Goal: Information Seeking & Learning: Learn about a topic

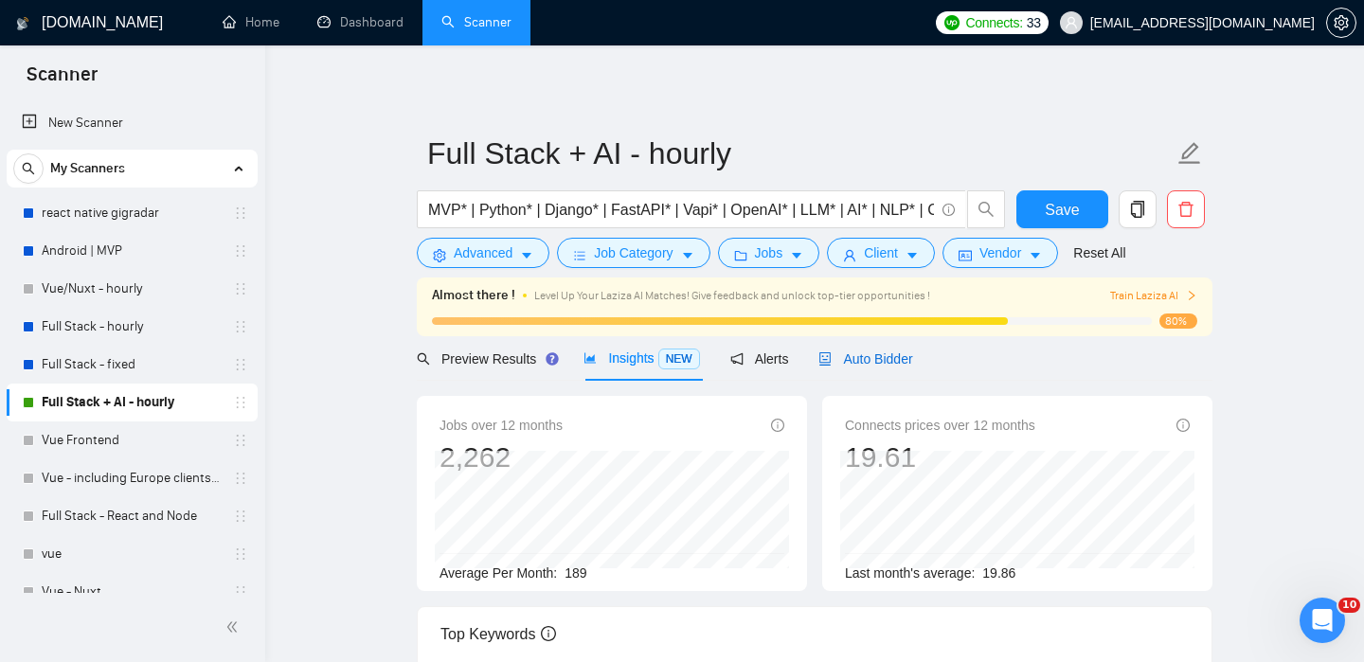
click at [900, 358] on span "Auto Bidder" at bounding box center [865, 358] width 94 height 15
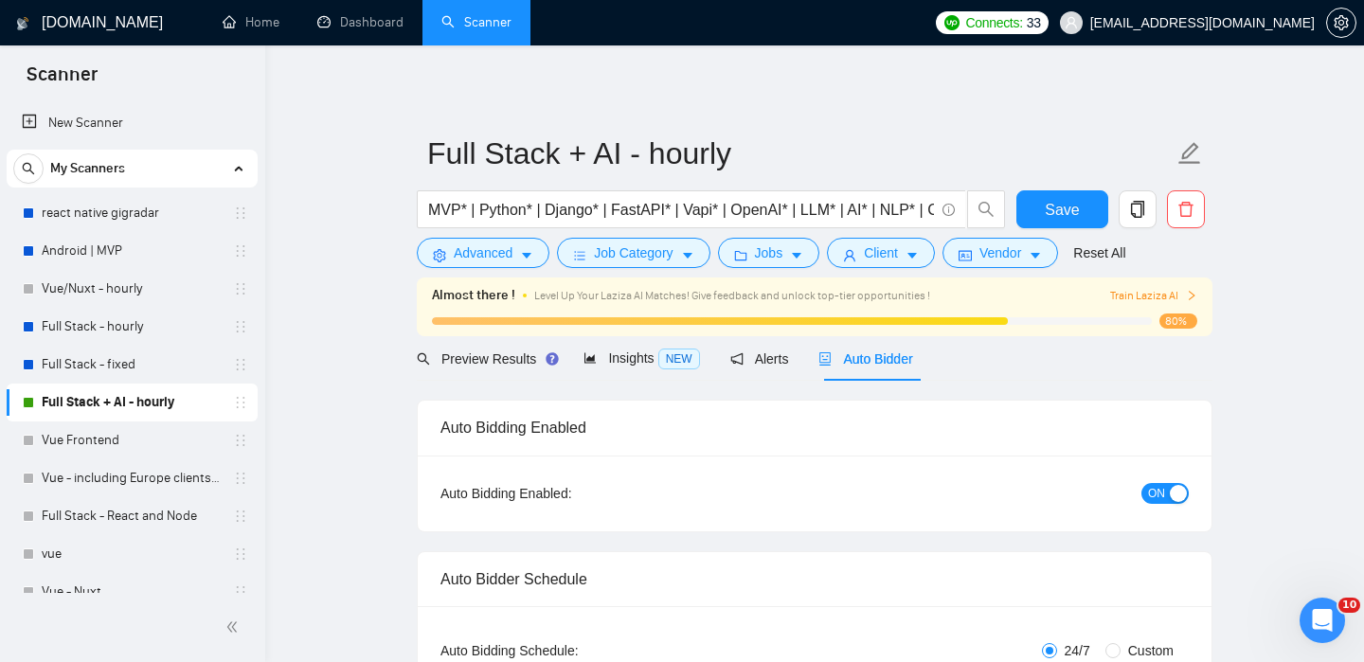
checkbox input "true"
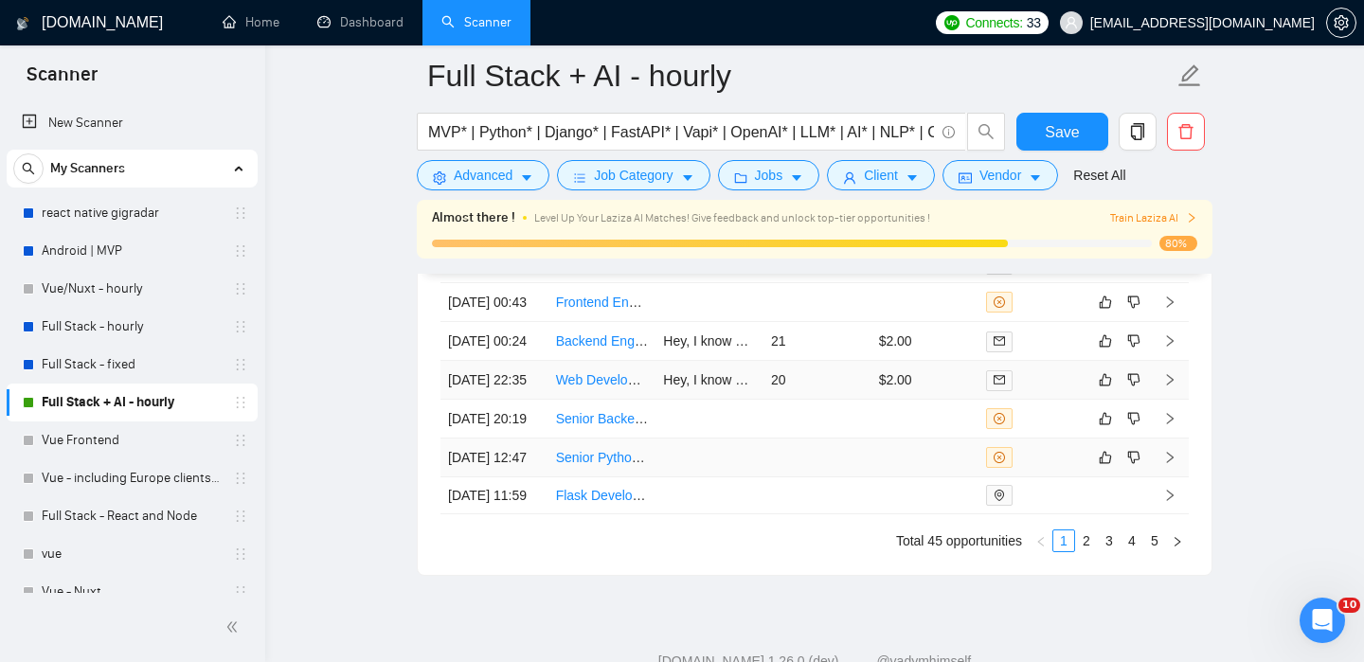
scroll to position [5225, 0]
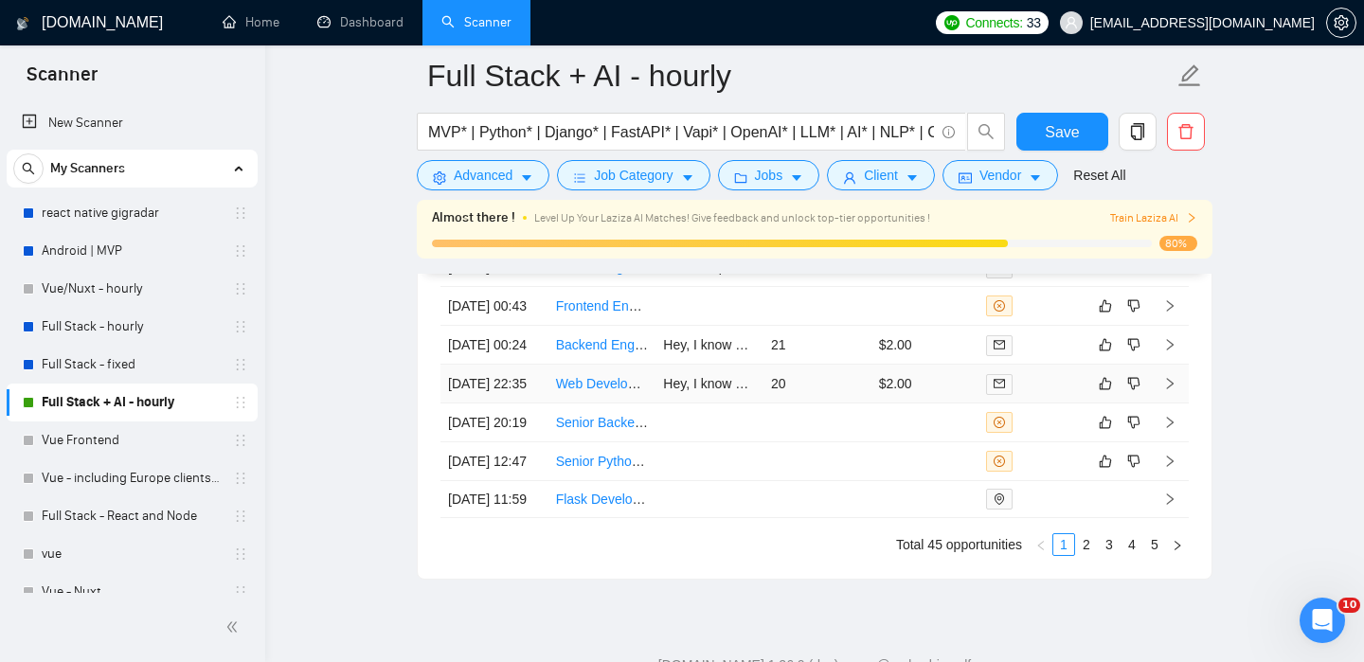
click at [613, 391] on link "Web Developer for Design-Forward MVP Platform" at bounding box center [703, 383] width 294 height 15
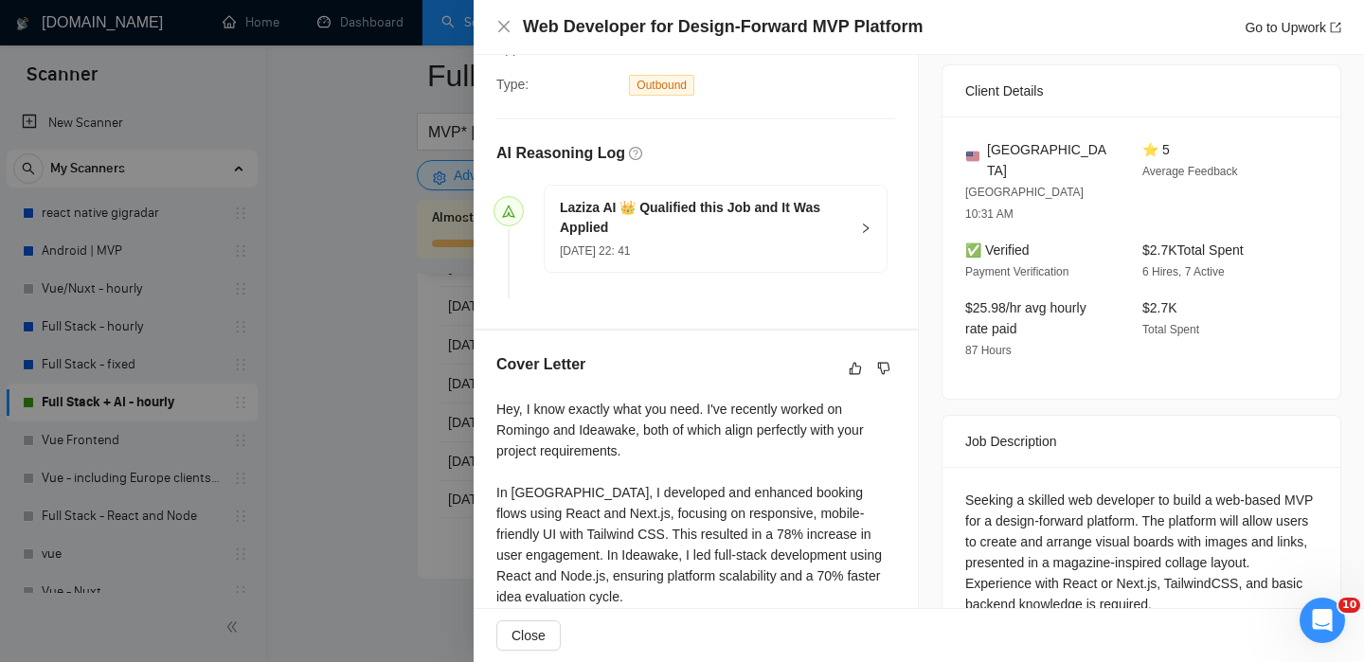
scroll to position [684, 0]
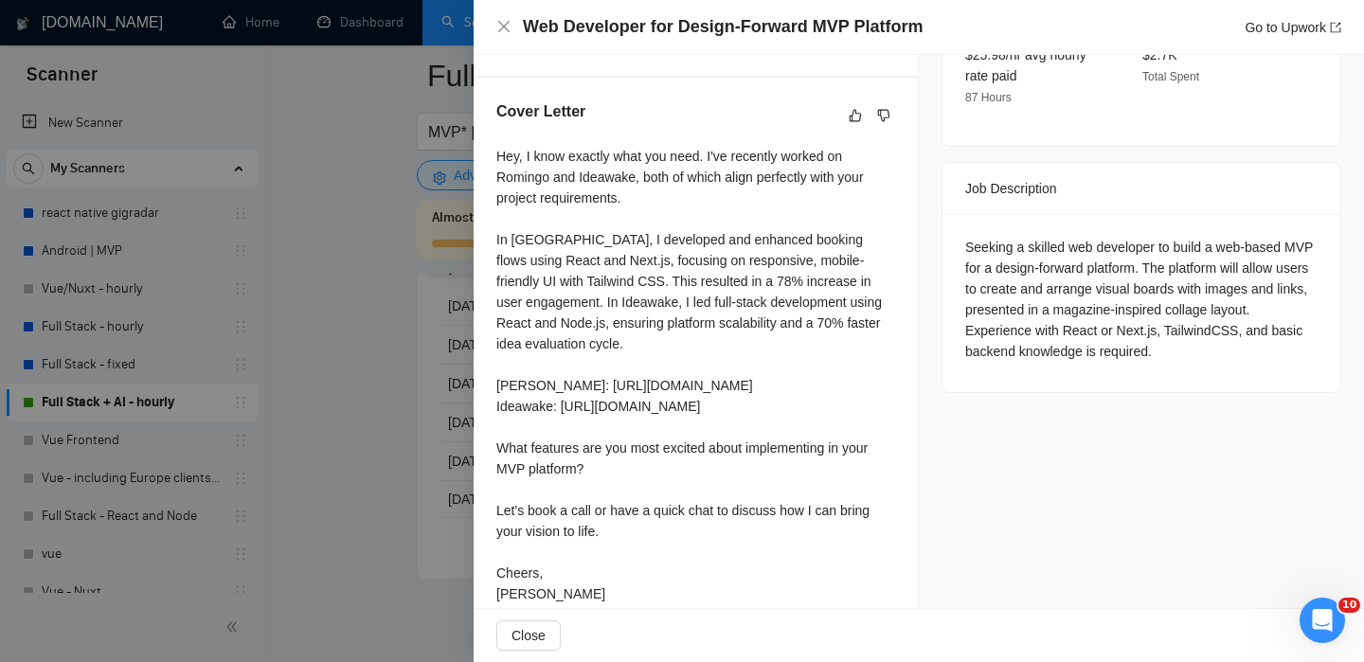
click at [446, 548] on div at bounding box center [682, 331] width 1364 height 662
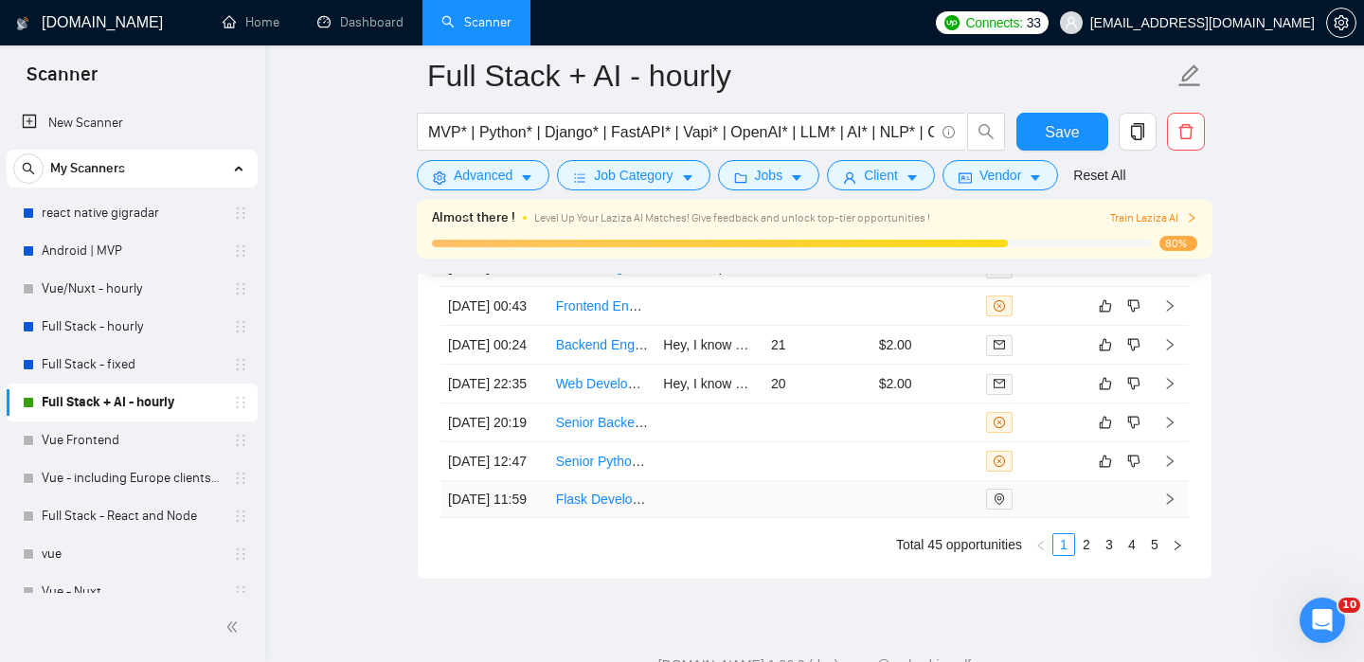
scroll to position [5241, 0]
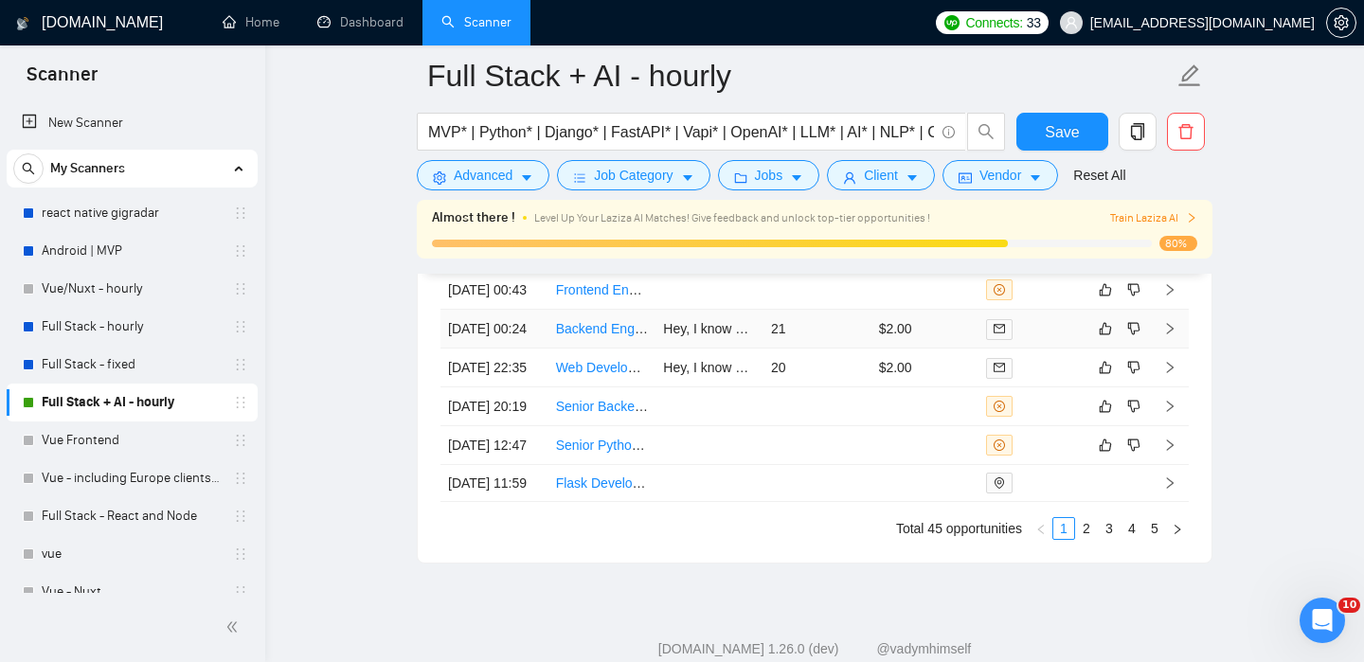
click at [613, 349] on td "Backend Engineer - RAG/AI Expert for Astrology Tech Startup (Remote - [GEOGRAPH…" at bounding box center [602, 329] width 108 height 39
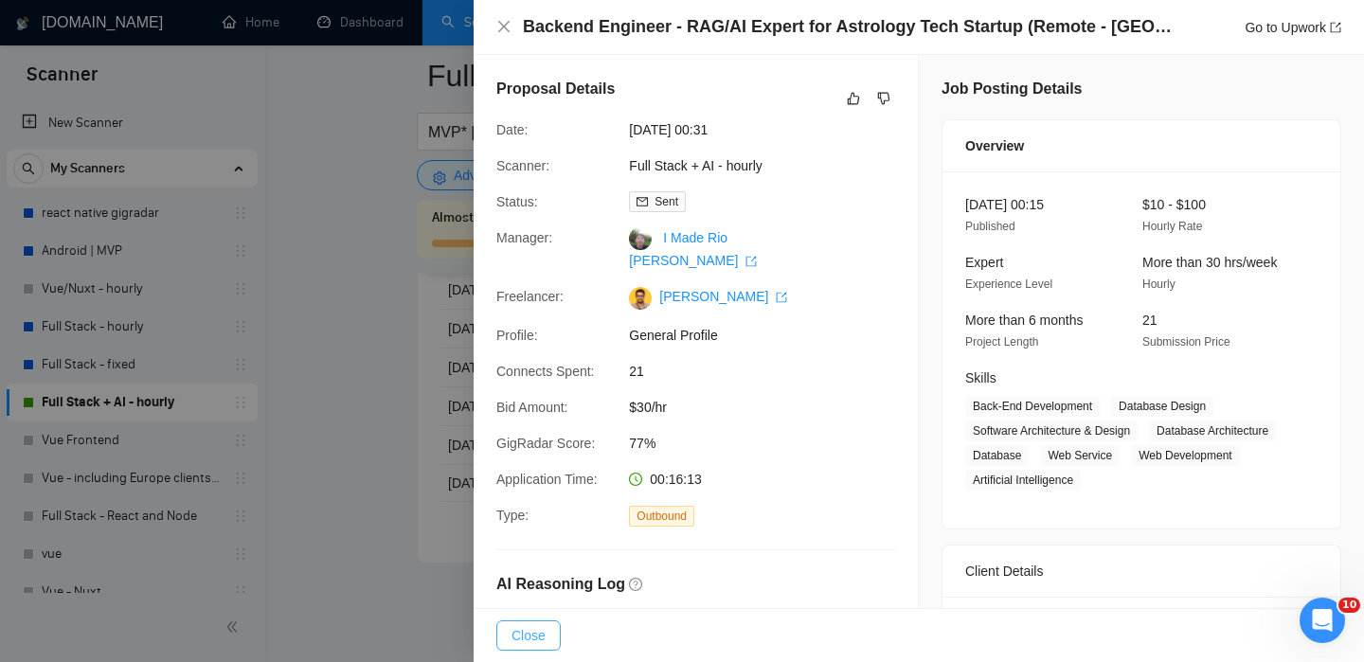
click at [532, 639] on span "Close" at bounding box center [529, 635] width 34 height 21
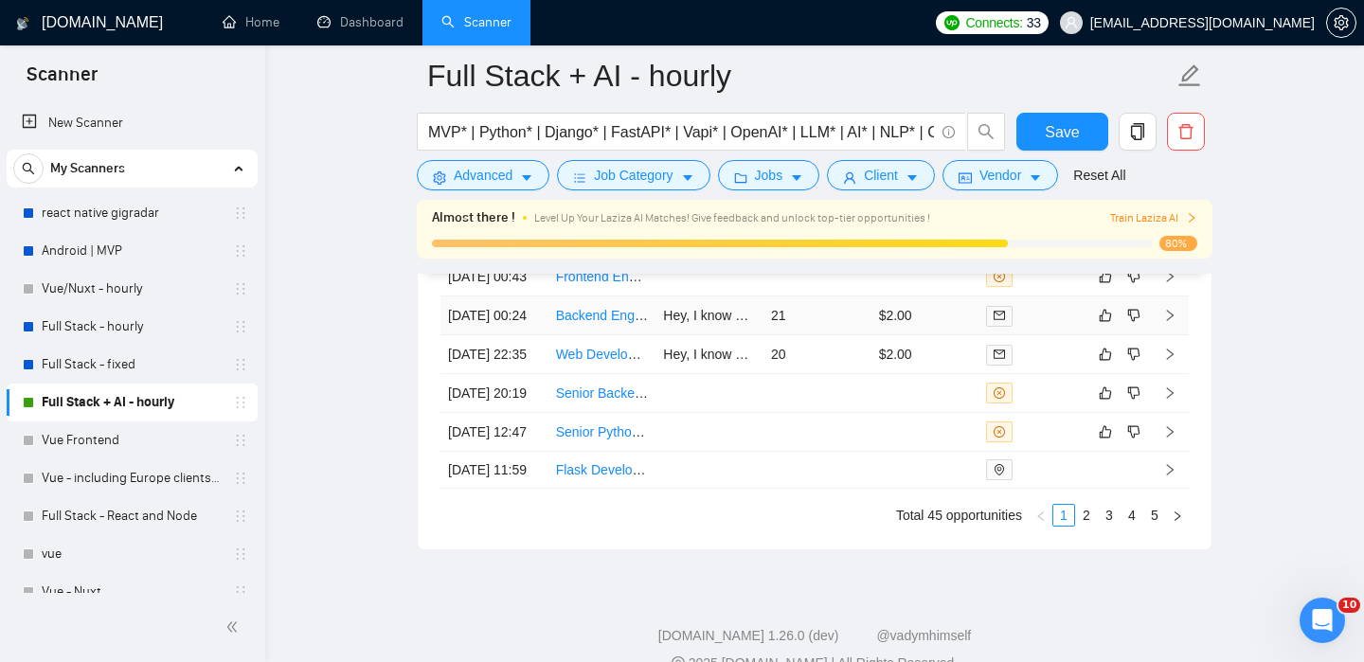
scroll to position [5253, 0]
click at [588, 325] on link "Backend Engineer - RAG/AI Expert for Astrology Tech Startup (Remote - [GEOGRAPH…" at bounding box center [912, 317] width 713 height 15
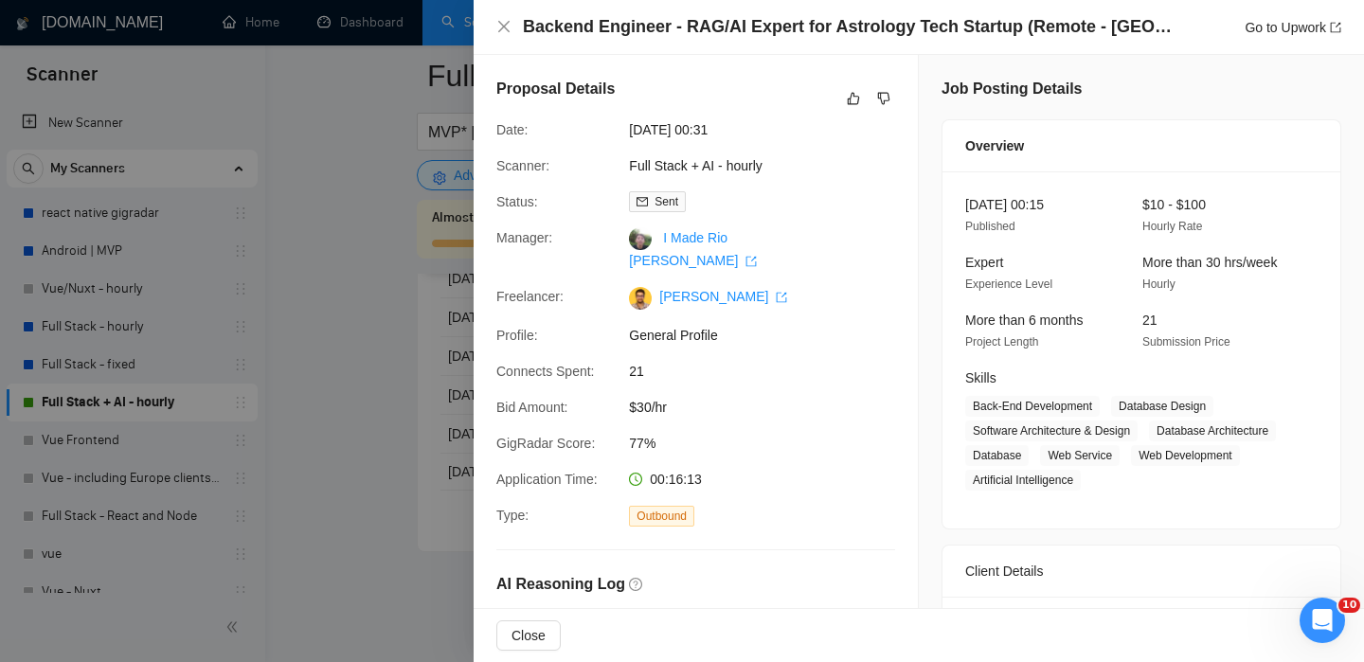
click at [458, 345] on div at bounding box center [682, 331] width 1364 height 662
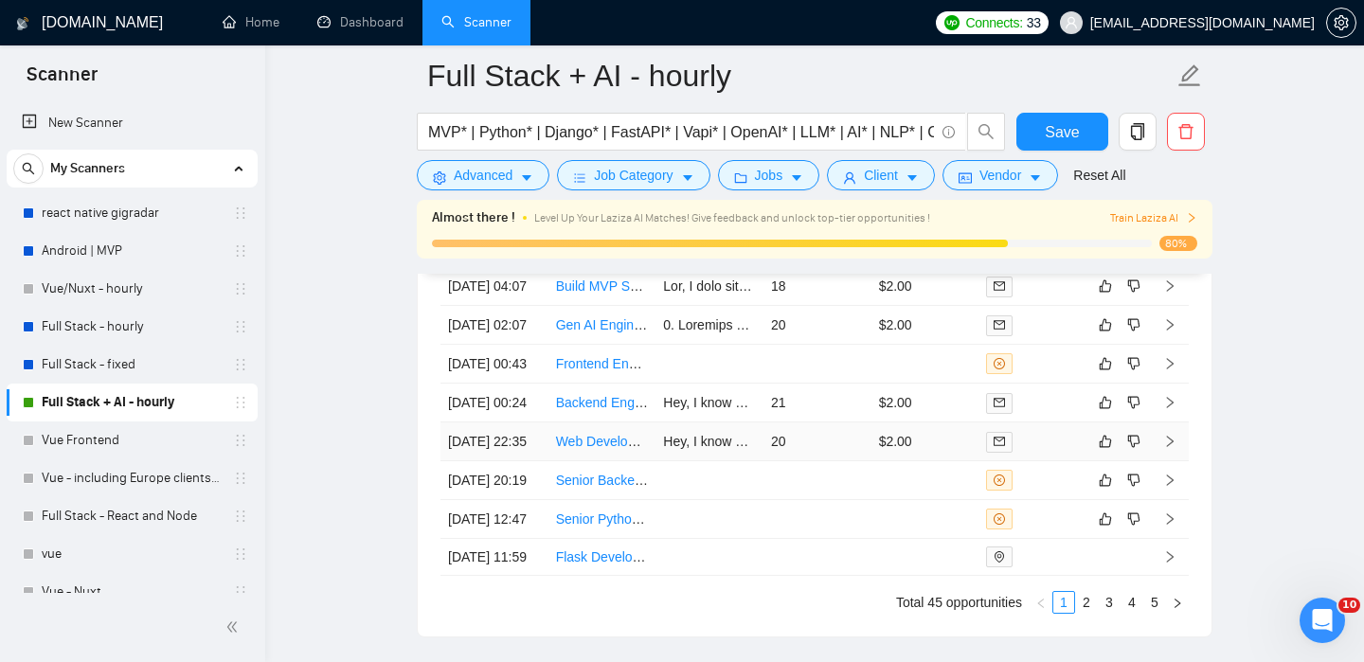
scroll to position [5155, 0]
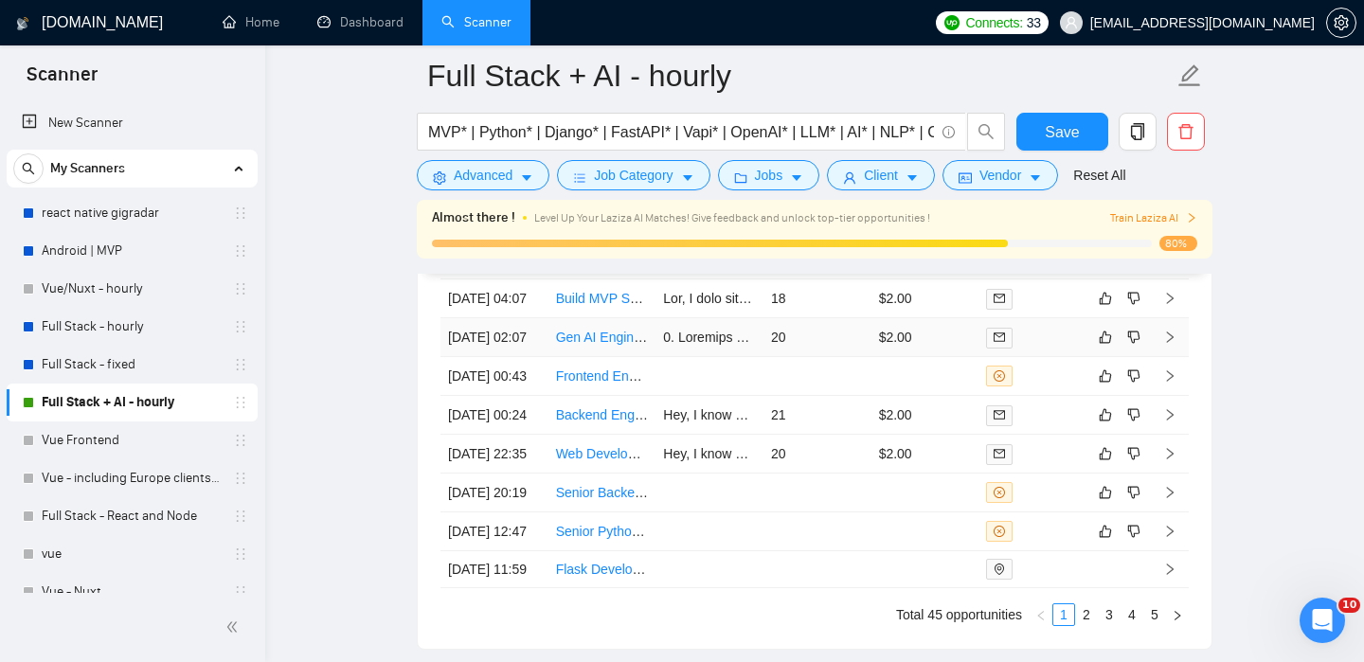
click at [574, 345] on link "Gen AI Engineer for a HealthTech Start-Up" at bounding box center [681, 337] width 251 height 15
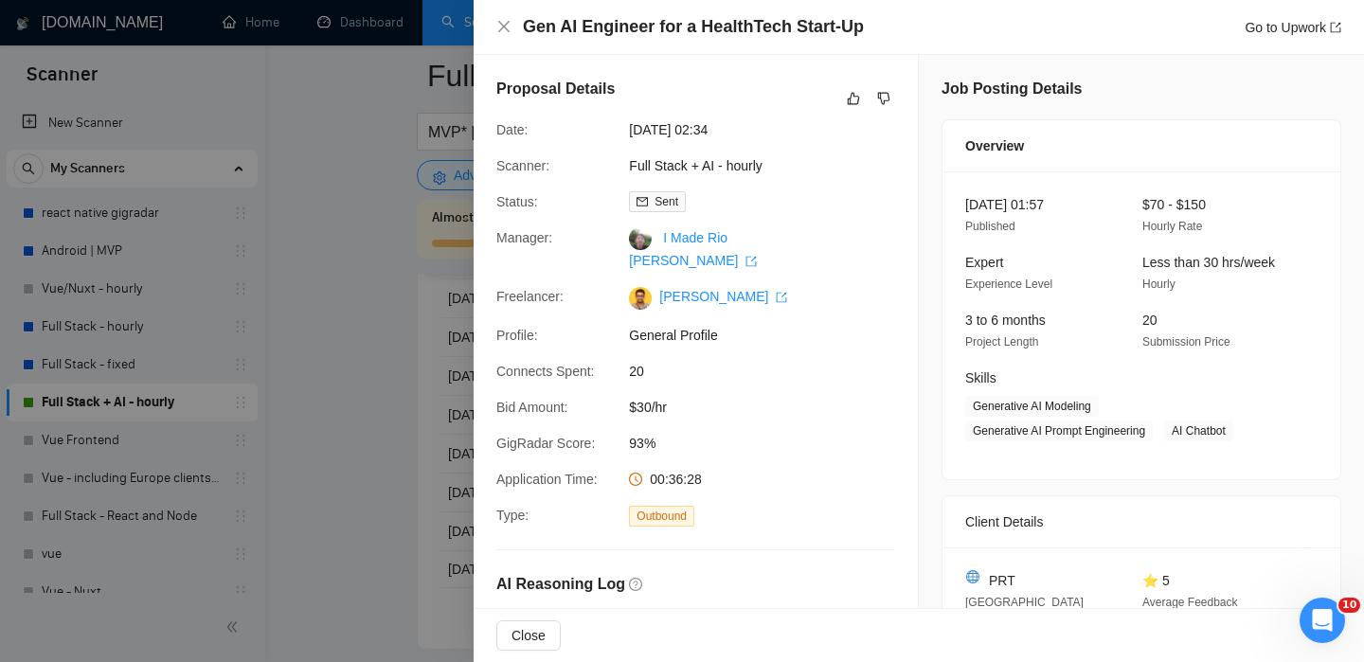
click at [333, 501] on div at bounding box center [682, 331] width 1364 height 662
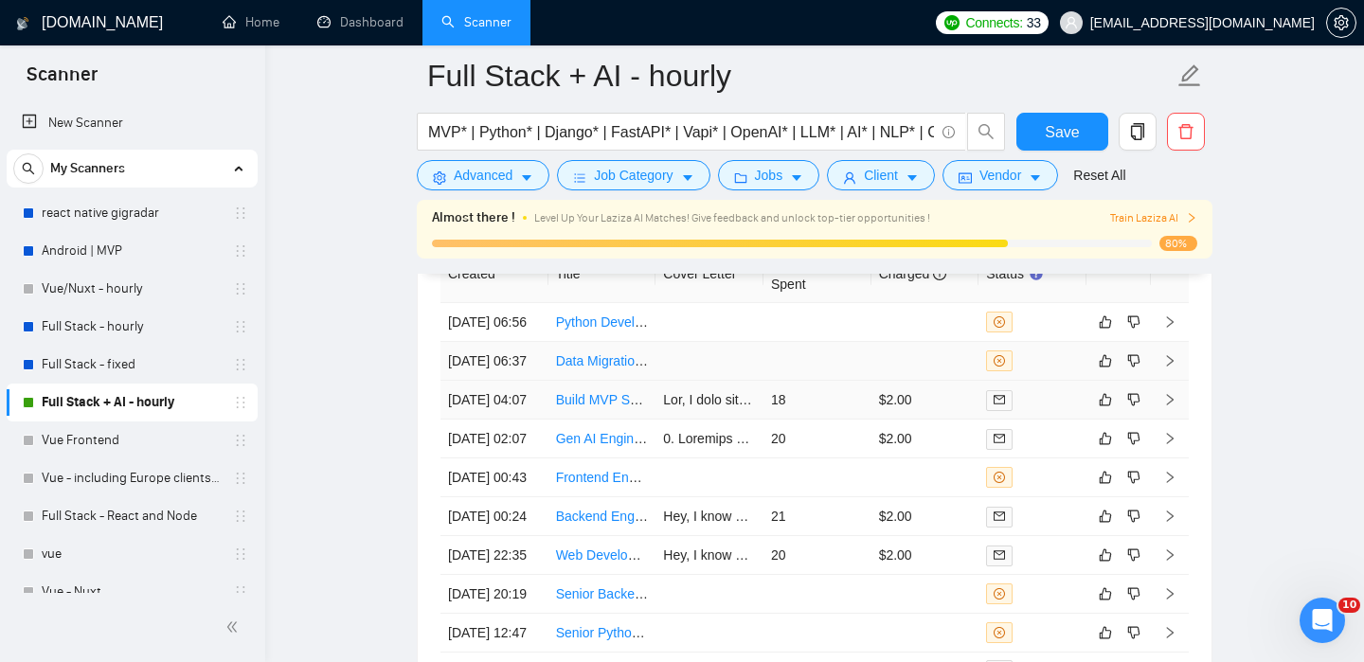
scroll to position [5024, 0]
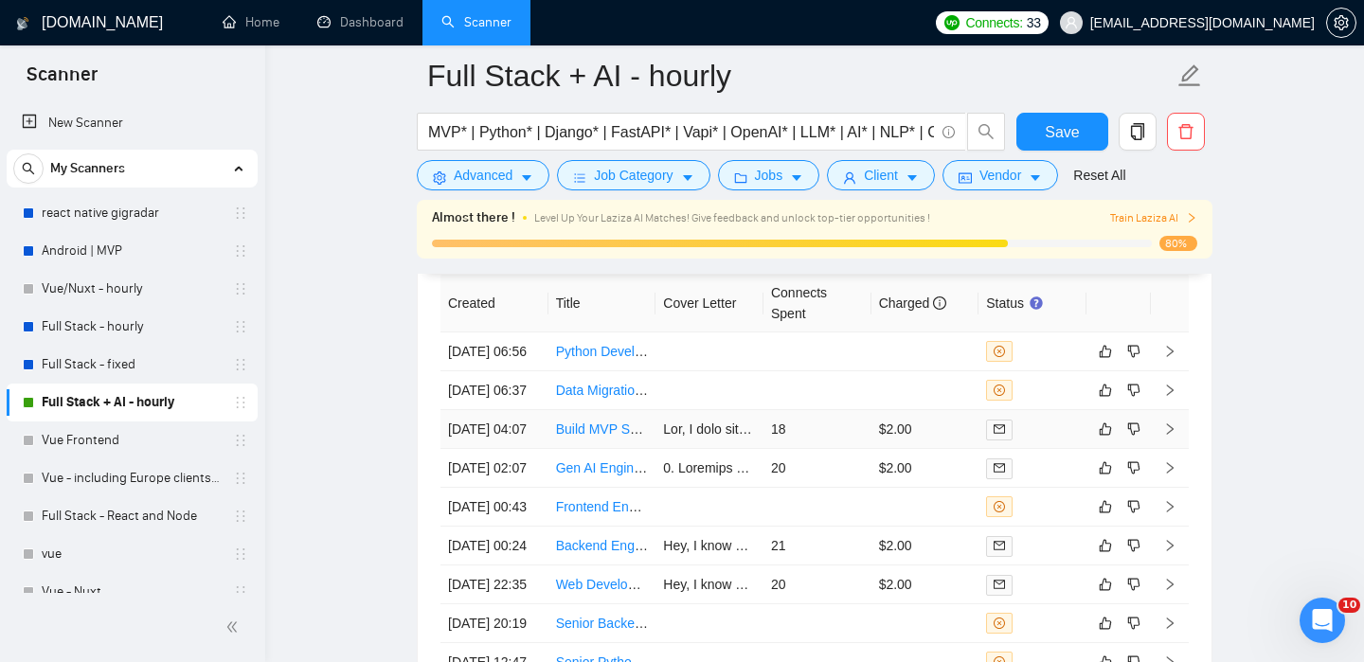
click at [595, 437] on link "Build MVP SaaS App with OpenAI API (RFP/Proposal Generator)" at bounding box center [747, 429] width 383 height 15
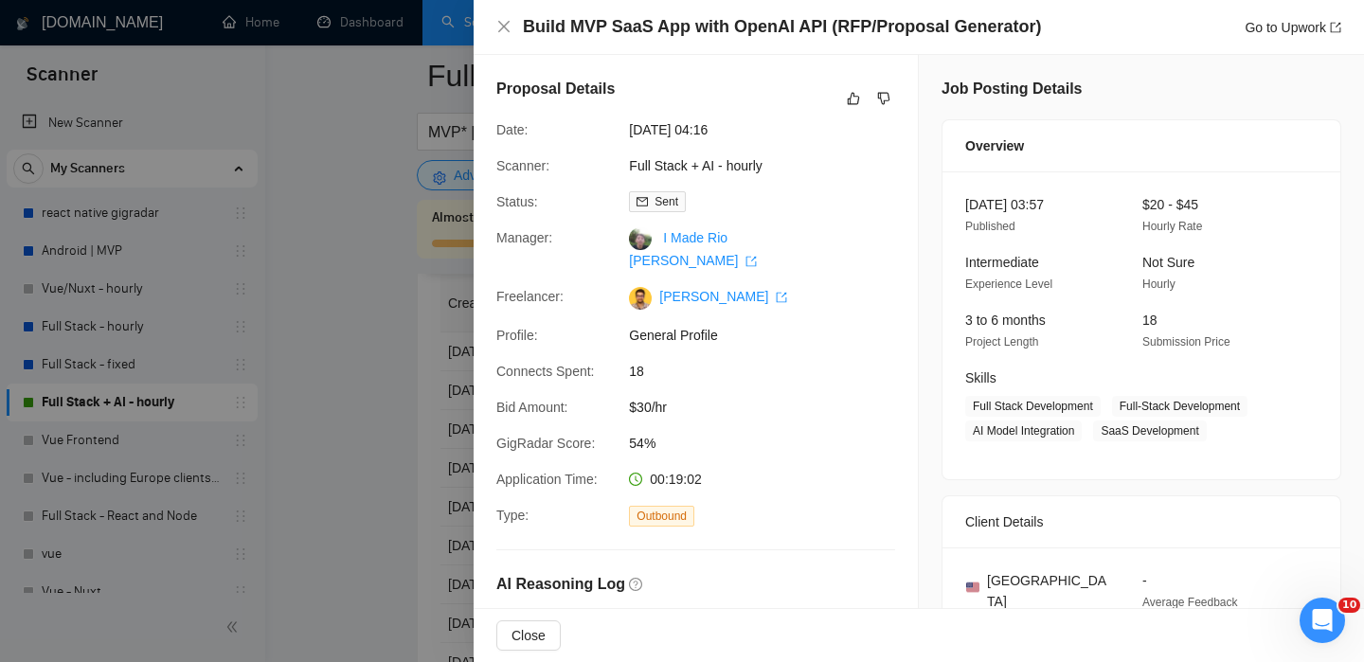
click at [404, 354] on div at bounding box center [682, 331] width 1364 height 662
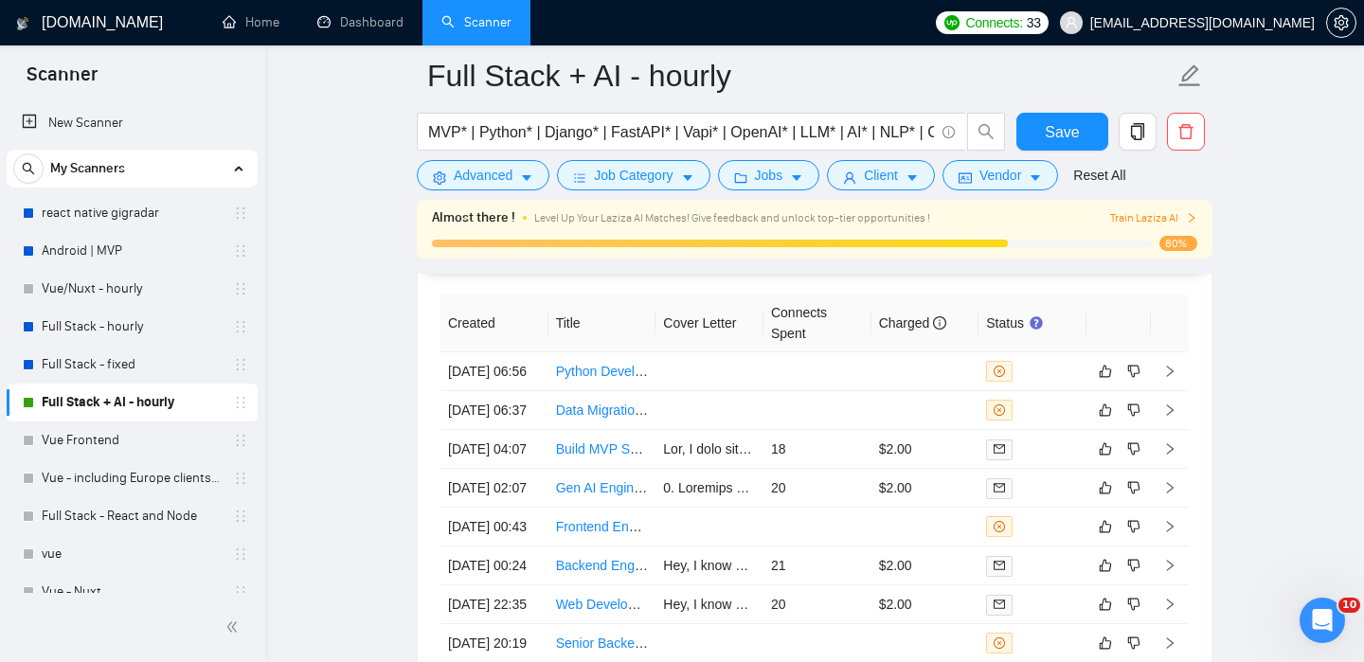
scroll to position [5001, 0]
